Goal: Navigation & Orientation: Find specific page/section

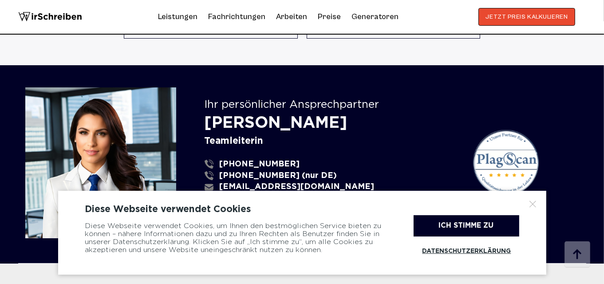
scroll to position [745, 0]
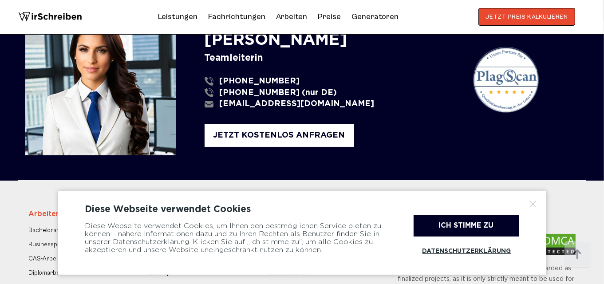
click at [537, 203] on div "Diese Webseite verwendet Cookies Diese Webseite verwendet Cookies, um Ihnen den…" at bounding box center [302, 233] width 488 height 84
click at [533, 203] on div at bounding box center [532, 204] width 9 height 9
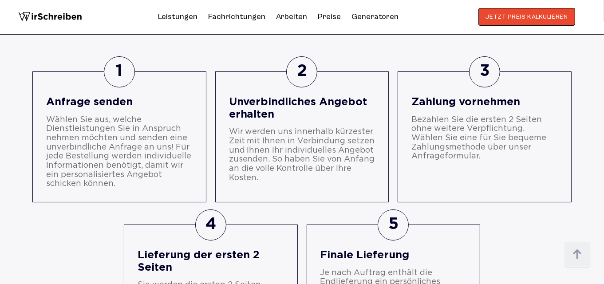
scroll to position [350, 0]
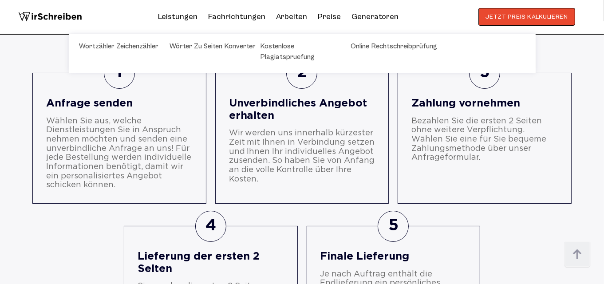
click at [371, 13] on link "Generatoren" at bounding box center [374, 17] width 47 height 14
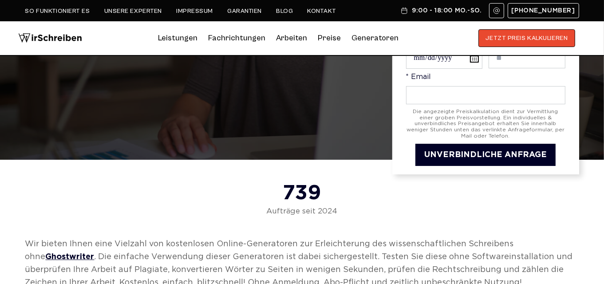
click at [290, 144] on div "**********" at bounding box center [302, 35] width 568 height 280
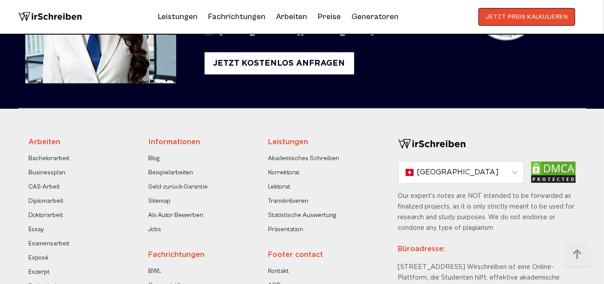
scroll to position [1001, 0]
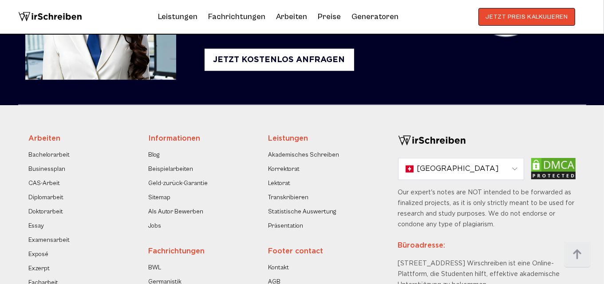
click at [471, 172] on div "[GEOGRAPHIC_DATA]" at bounding box center [460, 168] width 125 height 21
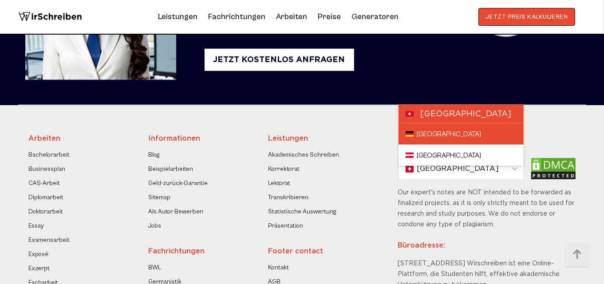
click at [434, 133] on link "[GEOGRAPHIC_DATA]" at bounding box center [460, 133] width 125 height 21
